Goal: Task Accomplishment & Management: Use online tool/utility

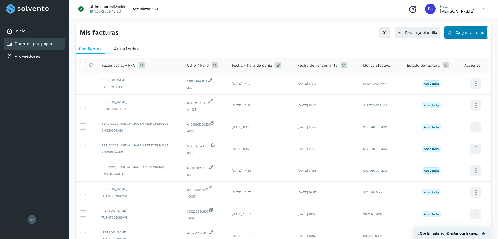
click at [460, 34] on span "Cargar facturas" at bounding box center [470, 33] width 28 height 4
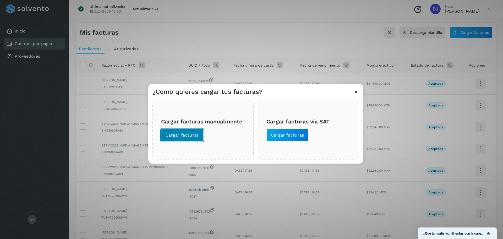
click at [188, 135] on span "Cargar facturas" at bounding box center [182, 135] width 33 height 6
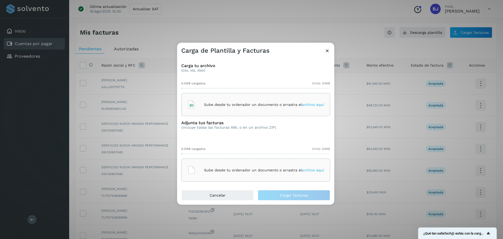
click at [239, 104] on p "Sube desde tu ordenador un documento o arrastra el archivo aquí" at bounding box center [264, 104] width 120 height 4
click at [327, 52] on icon at bounding box center [328, 51] width 6 height 6
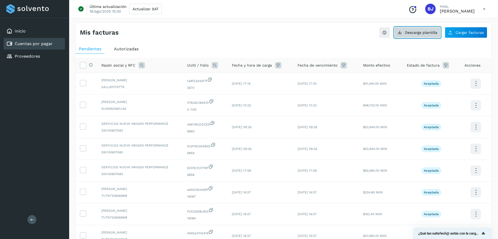
click at [432, 28] on button "Descarga plantilla" at bounding box center [417, 32] width 46 height 11
click at [453, 32] on icon at bounding box center [450, 32] width 4 height 4
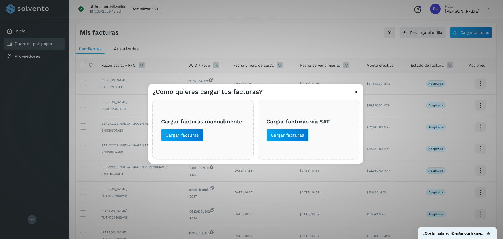
click at [191, 126] on span "Cargar facturas manualmente Cargar facturas" at bounding box center [203, 129] width 84 height 23
click at [191, 132] on span "Cargar facturas" at bounding box center [182, 135] width 33 height 6
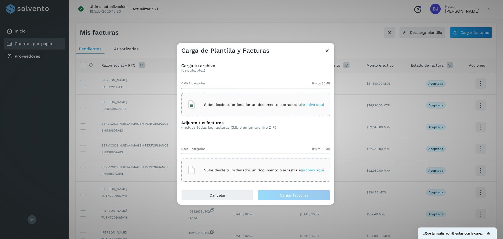
click at [246, 98] on div "Sube desde tu ordenador un documento o arrastra el archivo aquí" at bounding box center [255, 104] width 137 height 14
click at [228, 122] on h3 "Adjunta tus facturas" at bounding box center [228, 122] width 95 height 5
click at [224, 163] on div "Sube desde tu ordenador un documento o arrastra el archivo aquí" at bounding box center [255, 170] width 137 height 14
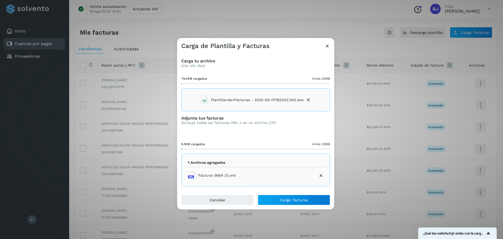
click at [251, 176] on li "Factura-3669 (1).xml" at bounding box center [256, 175] width 140 height 13
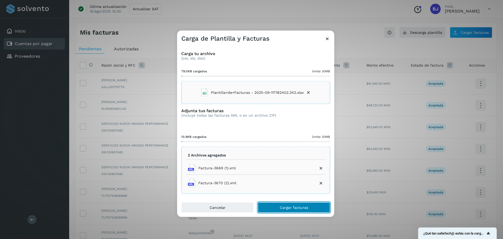
click at [300, 209] on span "Cargar facturas" at bounding box center [294, 207] width 28 height 4
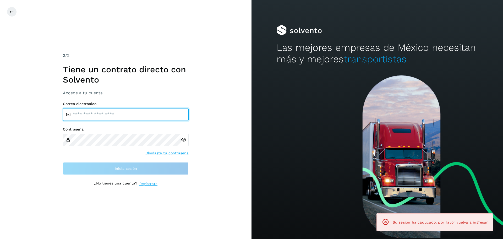
type input "**********"
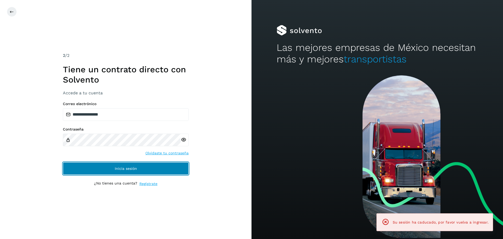
click at [170, 163] on button "Inicia sesión" at bounding box center [126, 168] width 126 height 13
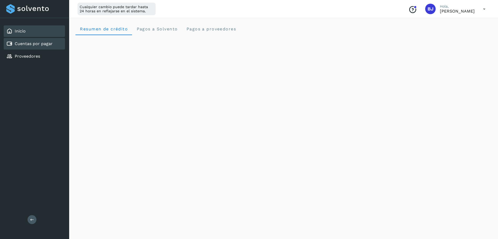
click at [24, 42] on link "Cuentas por pagar" at bounding box center [34, 43] width 38 height 5
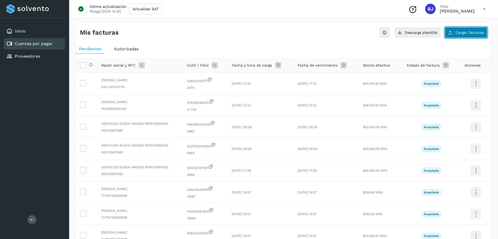
click at [465, 31] on span "Cargar facturas" at bounding box center [470, 33] width 28 height 4
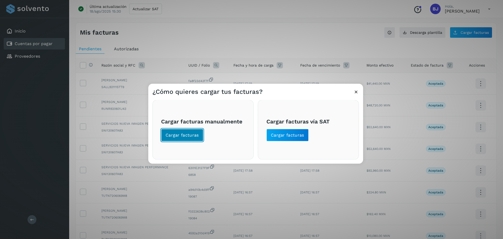
click at [189, 131] on button "Cargar facturas" at bounding box center [182, 135] width 42 height 13
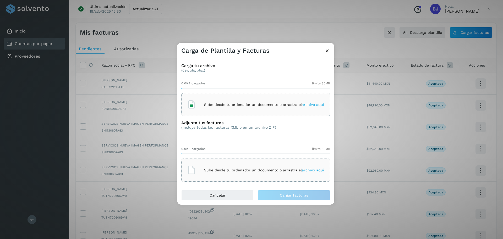
click at [194, 101] on icon at bounding box center [191, 104] width 8 height 8
click at [242, 164] on div "Sube desde tu ordenador un documento o arrastra el archivo aquí" at bounding box center [255, 170] width 137 height 14
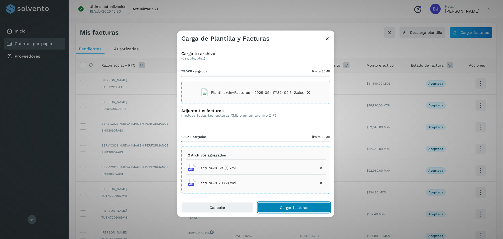
click at [273, 205] on button "Cargar facturas" at bounding box center [294, 207] width 72 height 10
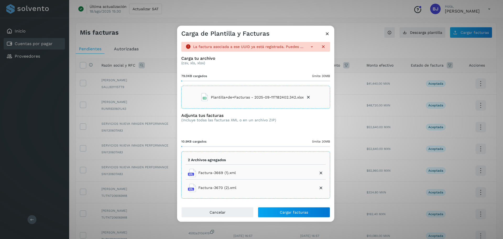
click at [325, 34] on icon at bounding box center [328, 34] width 6 height 6
